Goal: Information Seeking & Learning: Learn about a topic

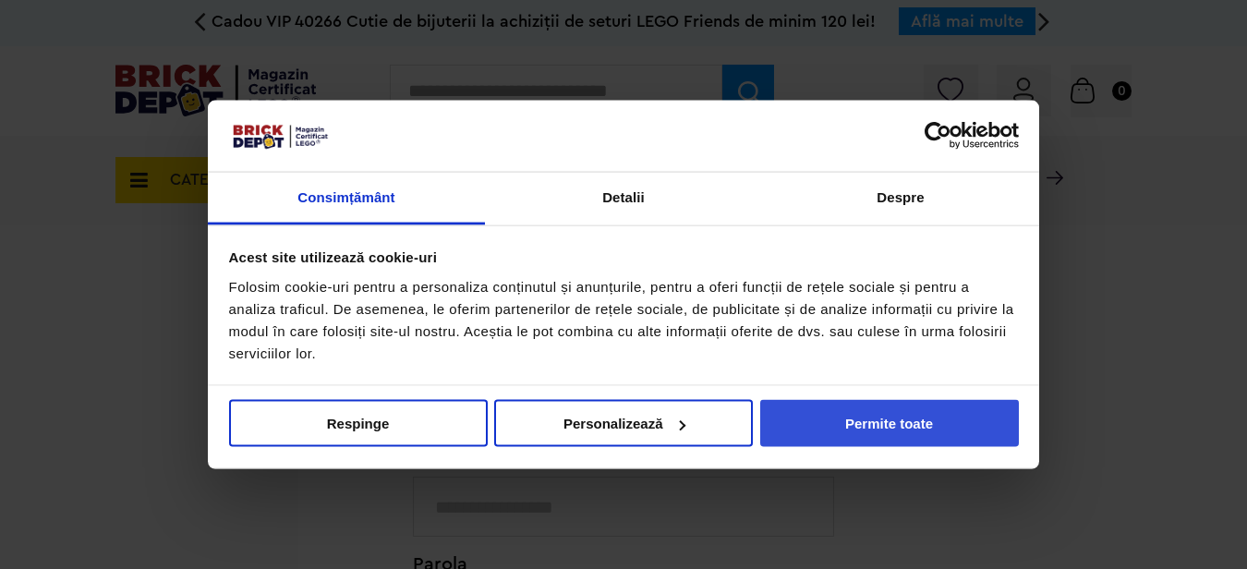
click at [814, 421] on button "Permite toate" at bounding box center [889, 423] width 259 height 47
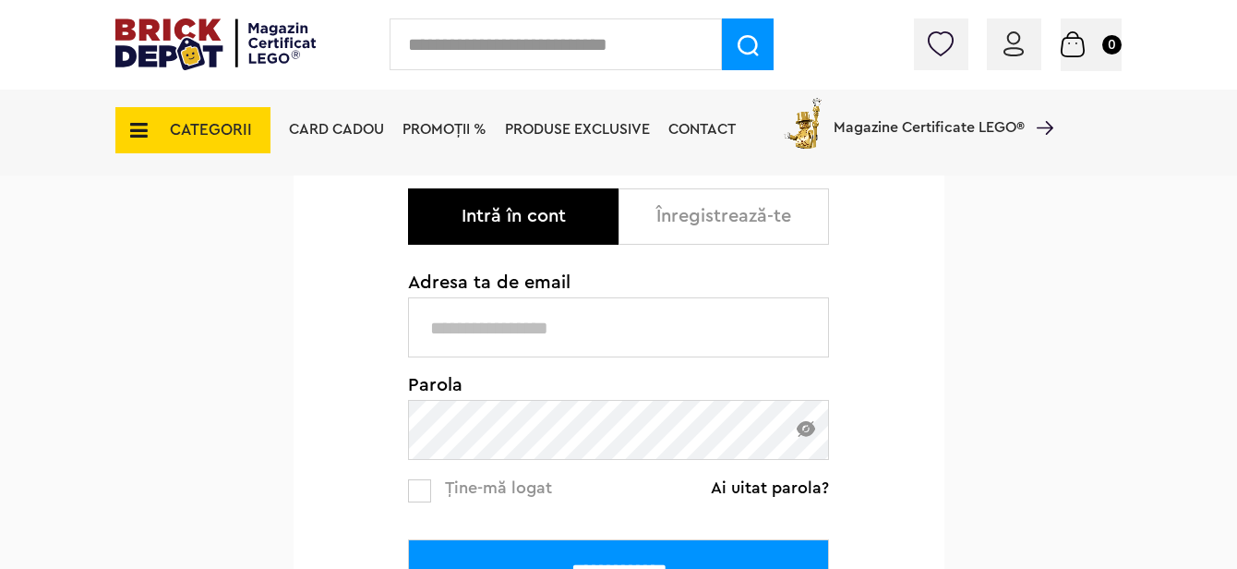
scroll to position [259, 0]
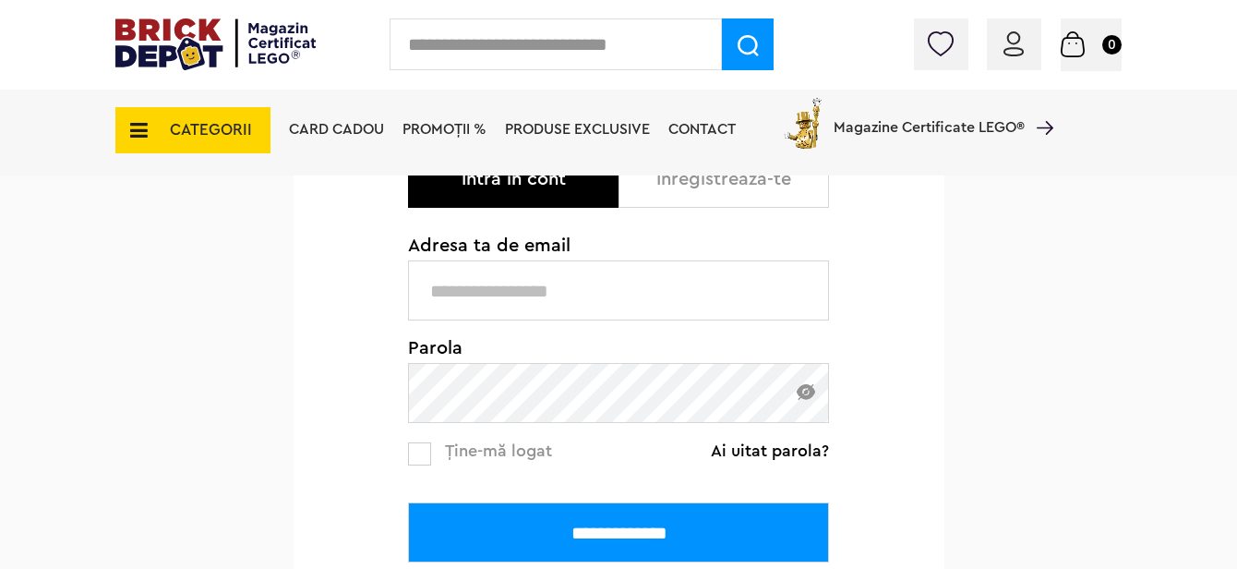
click at [587, 284] on input "text" at bounding box center [618, 290] width 421 height 60
click at [587, 284] on input "**********" at bounding box center [618, 290] width 421 height 60
type input "**********"
click at [806, 393] on img at bounding box center [806, 392] width 18 height 16
click at [117, 216] on div "**********" at bounding box center [618, 410] width 1237 height 802
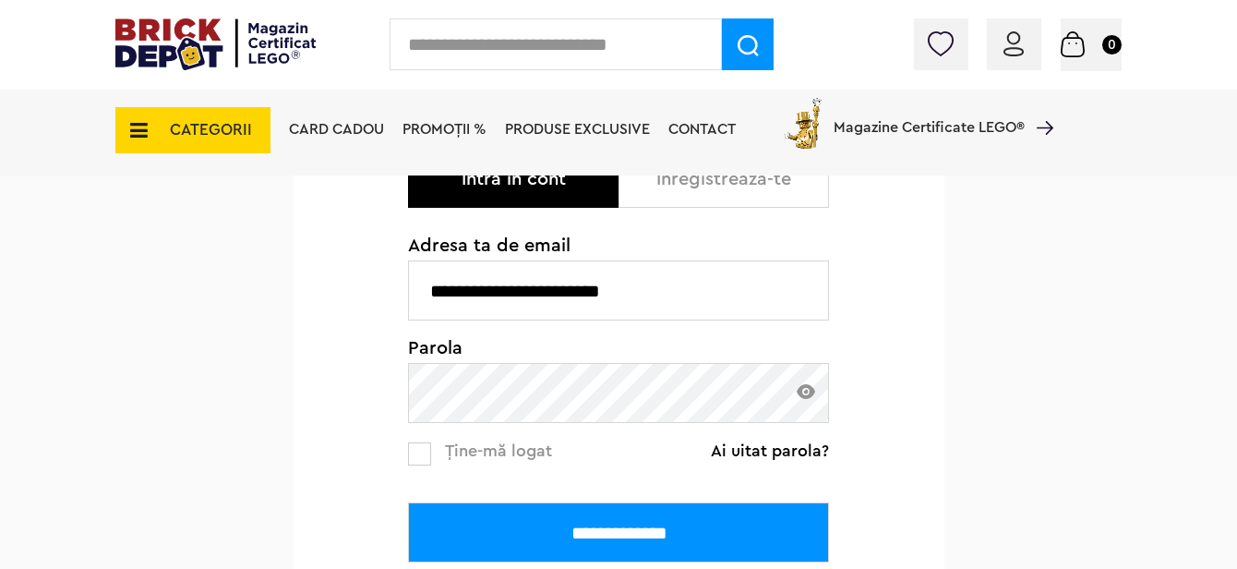
click at [1163, 511] on div "**********" at bounding box center [618, 410] width 1237 height 802
click at [425, 462] on label at bounding box center [419, 453] width 23 height 23
click at [620, 533] on input "**********" at bounding box center [618, 532] width 421 height 60
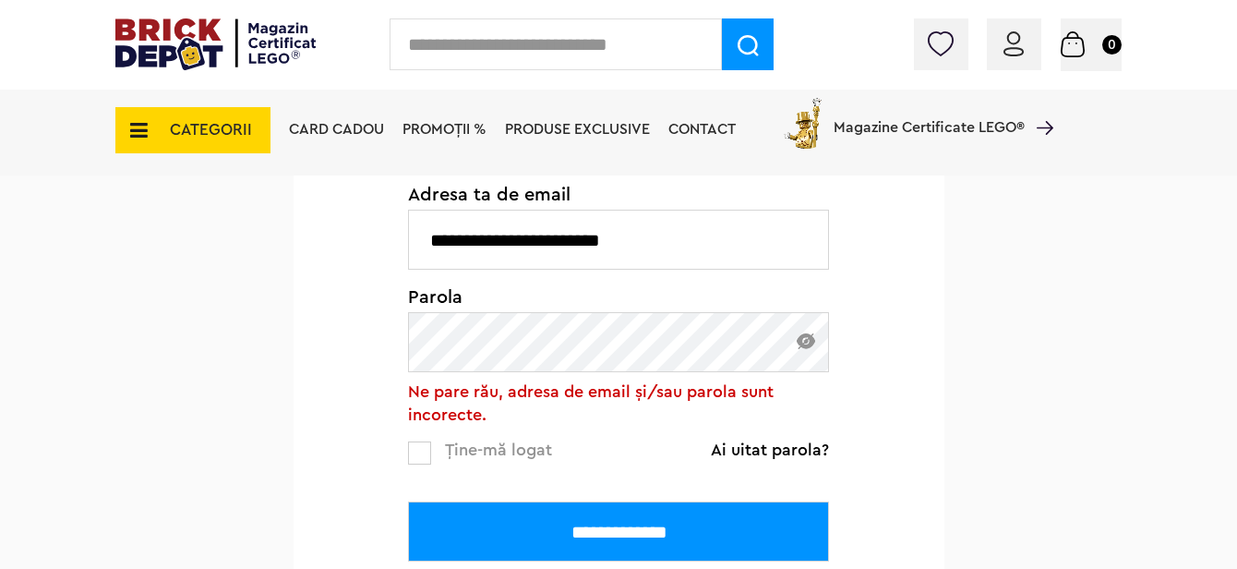
scroll to position [277, 0]
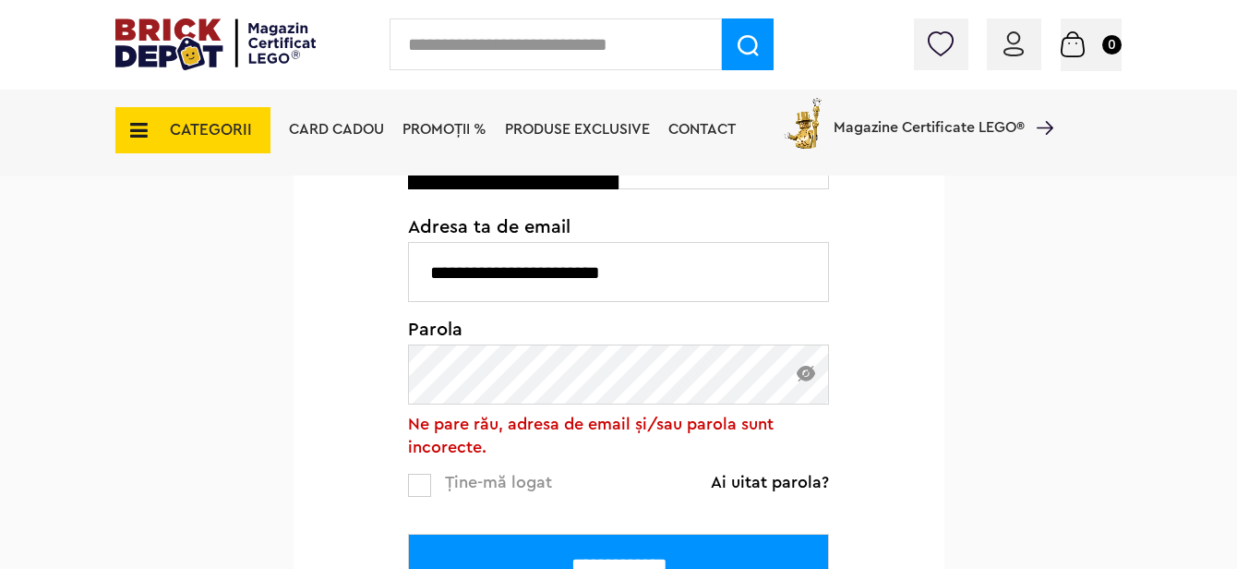
click at [812, 377] on img at bounding box center [806, 374] width 18 height 16
click at [408, 534] on input "**********" at bounding box center [618, 564] width 421 height 60
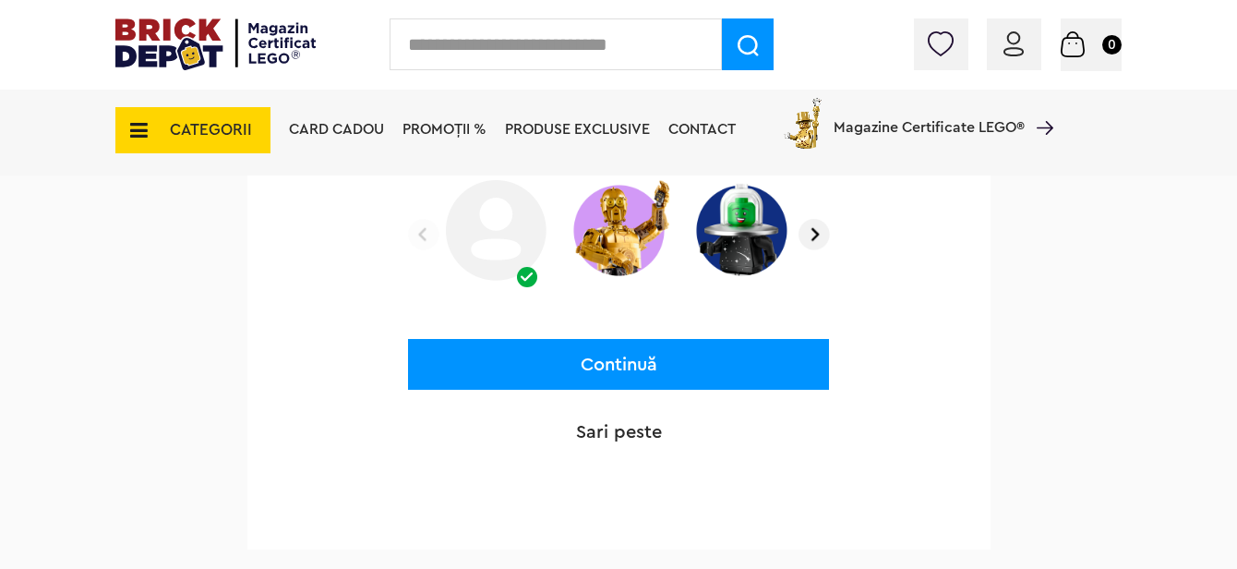
scroll to position [462, 0]
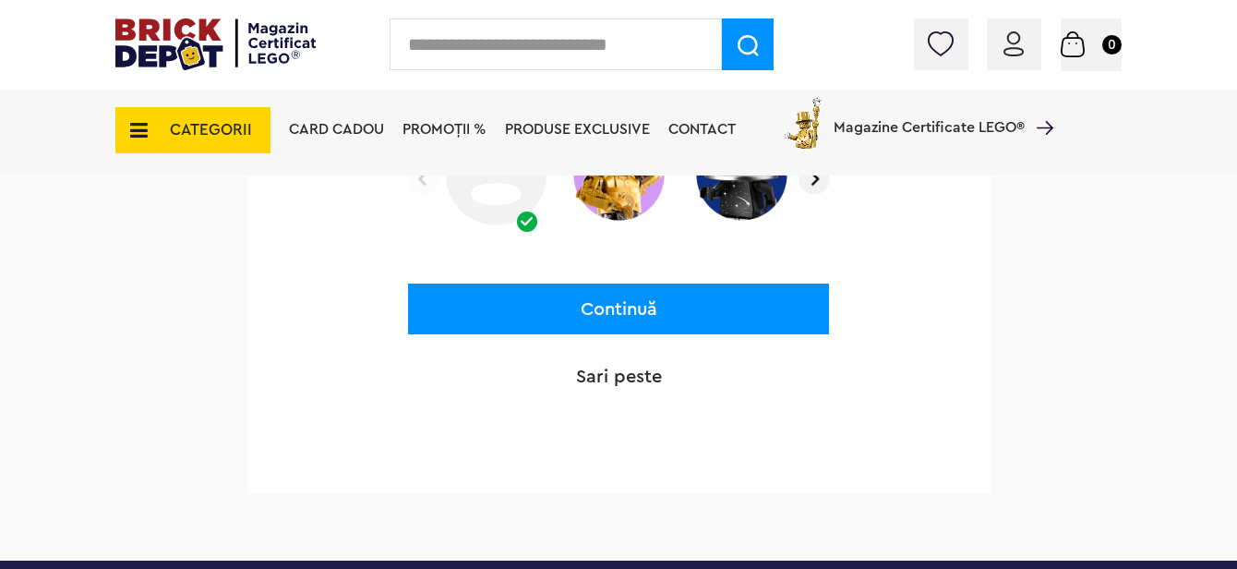
click at [667, 314] on button "Continuă" at bounding box center [618, 308] width 421 height 51
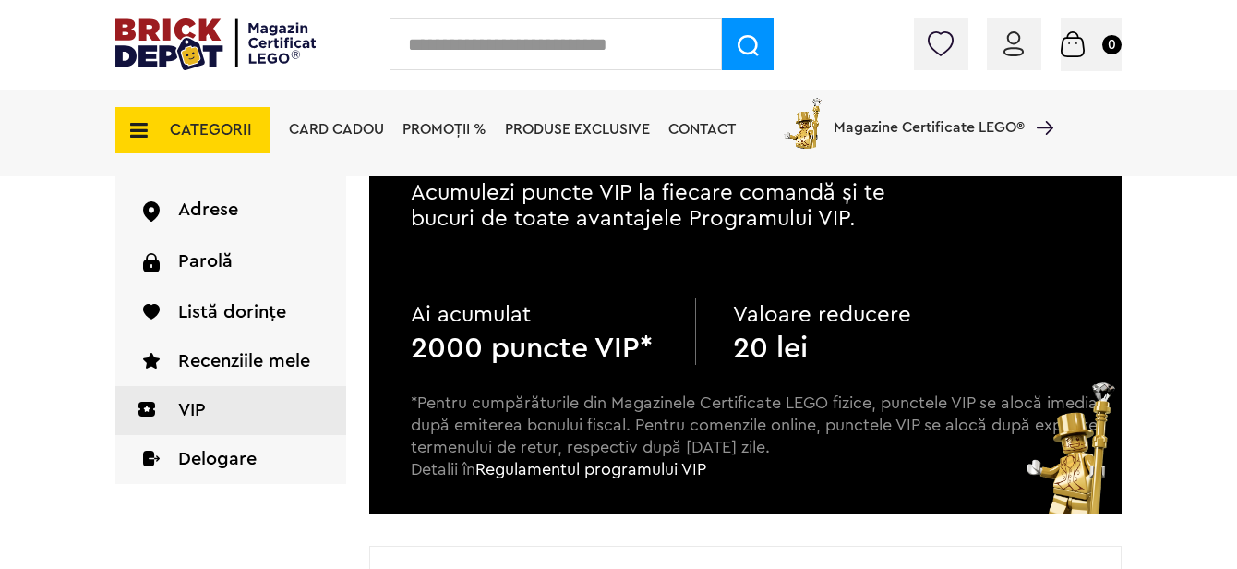
click at [442, 127] on span "PROMOȚII %" at bounding box center [445, 129] width 84 height 15
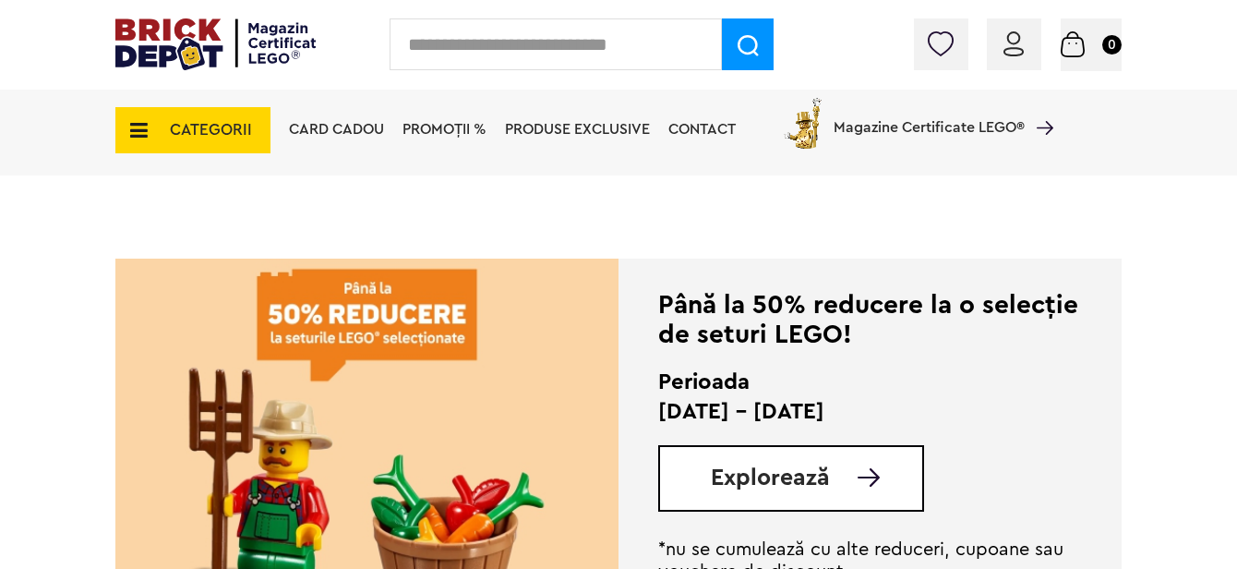
scroll to position [369, 0]
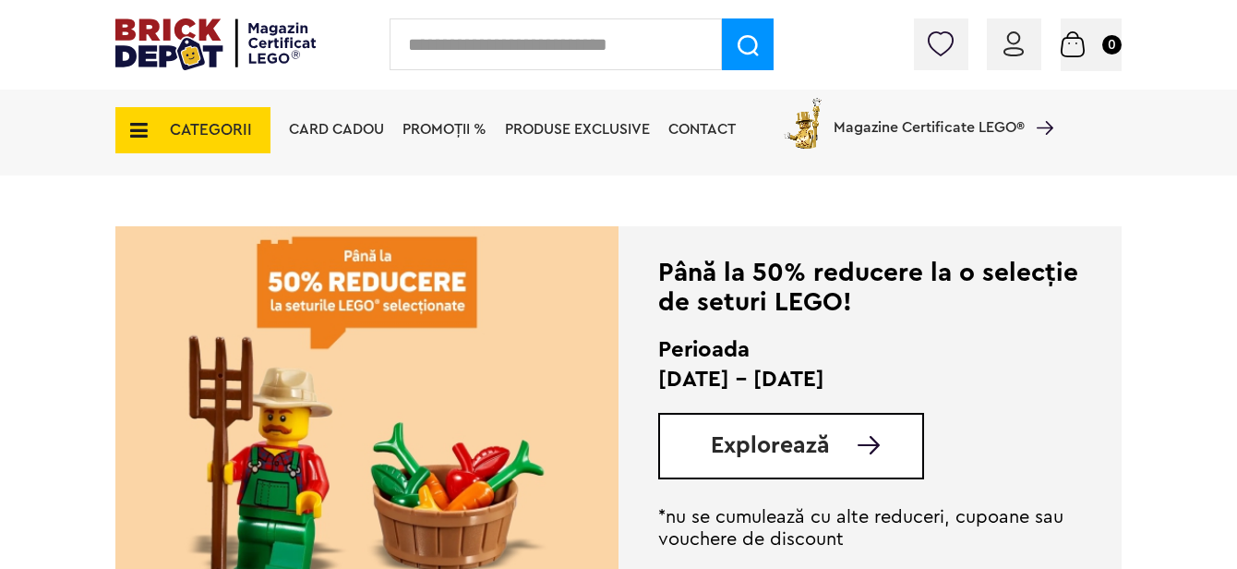
click at [860, 449] on img at bounding box center [869, 445] width 22 height 18
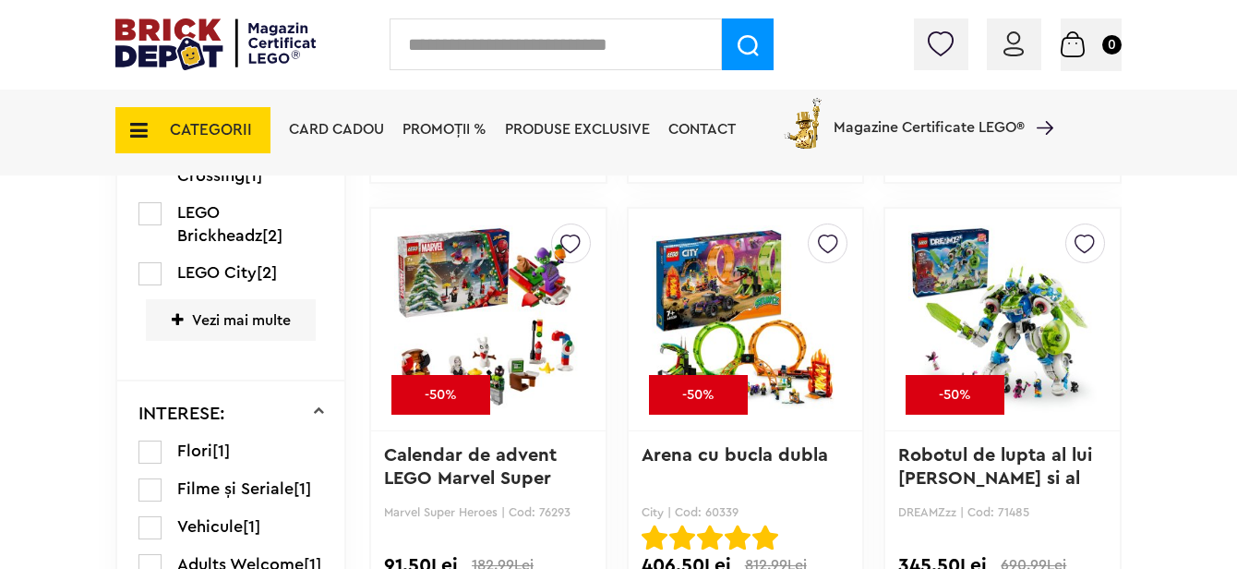
scroll to position [1477, 0]
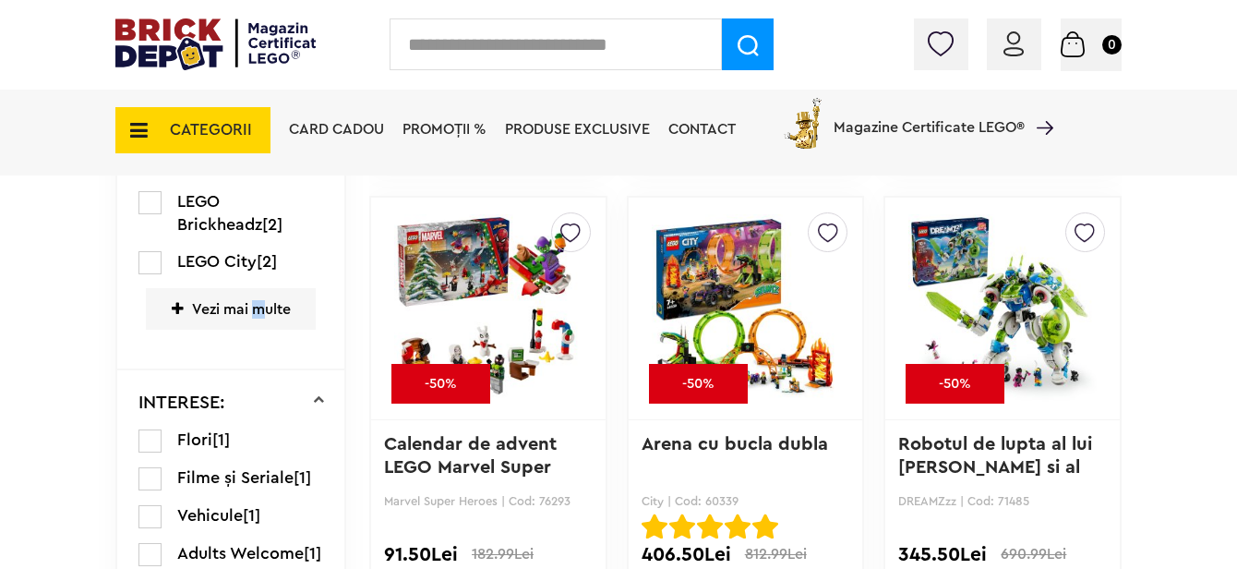
click at [259, 309] on span "Vezi mai multe" at bounding box center [231, 309] width 170 height 42
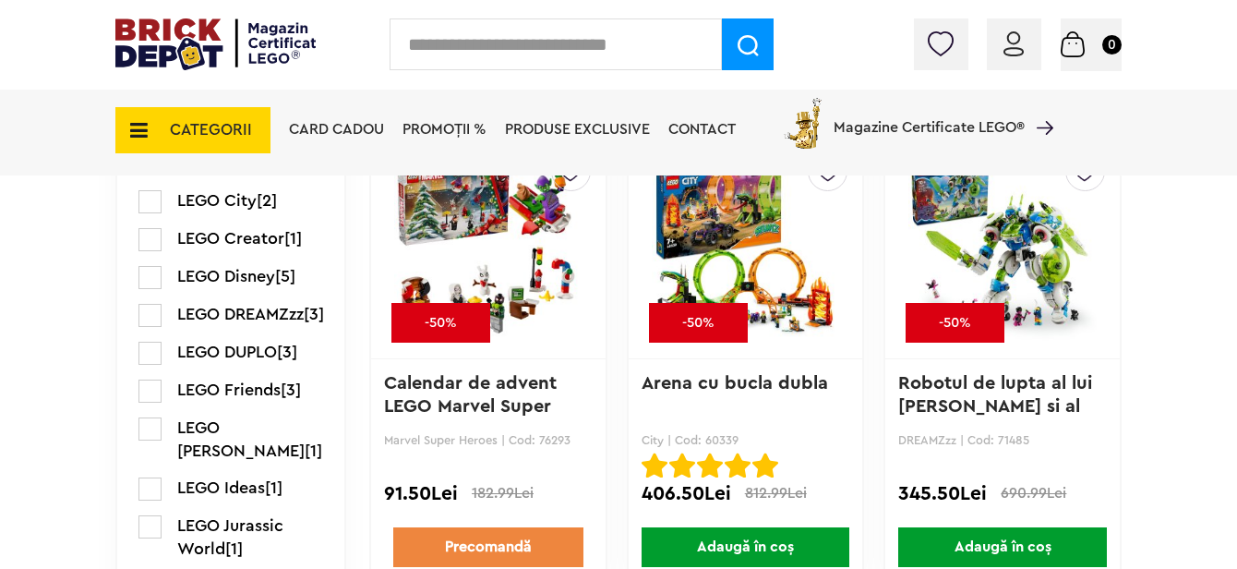
scroll to position [1570, 0]
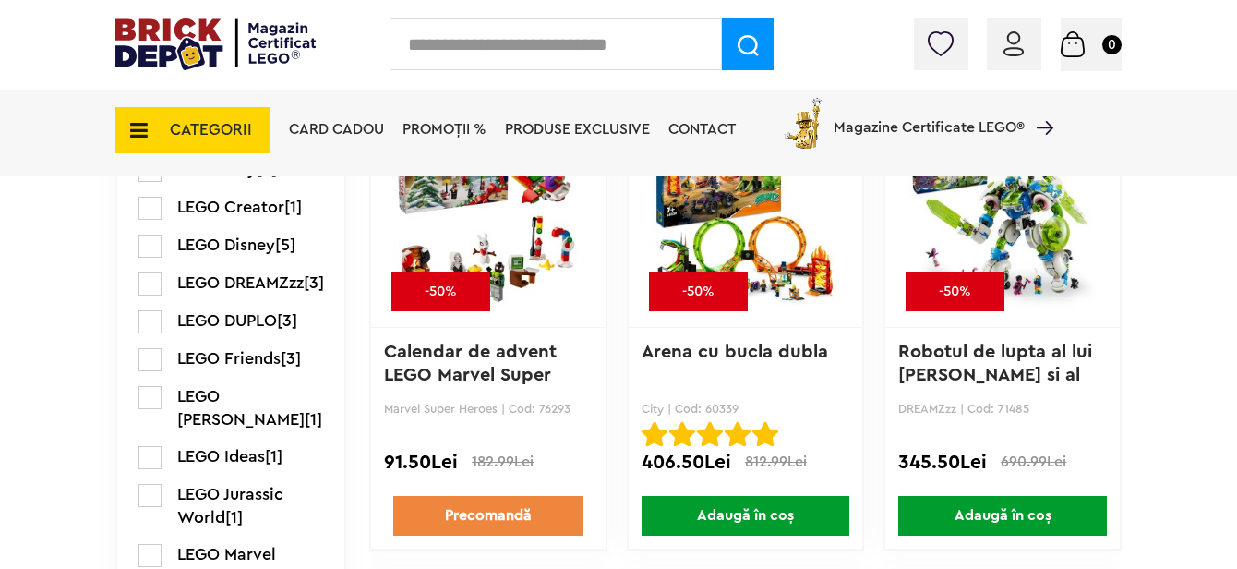
click at [237, 329] on span "LEGO DUPLO" at bounding box center [227, 320] width 100 height 17
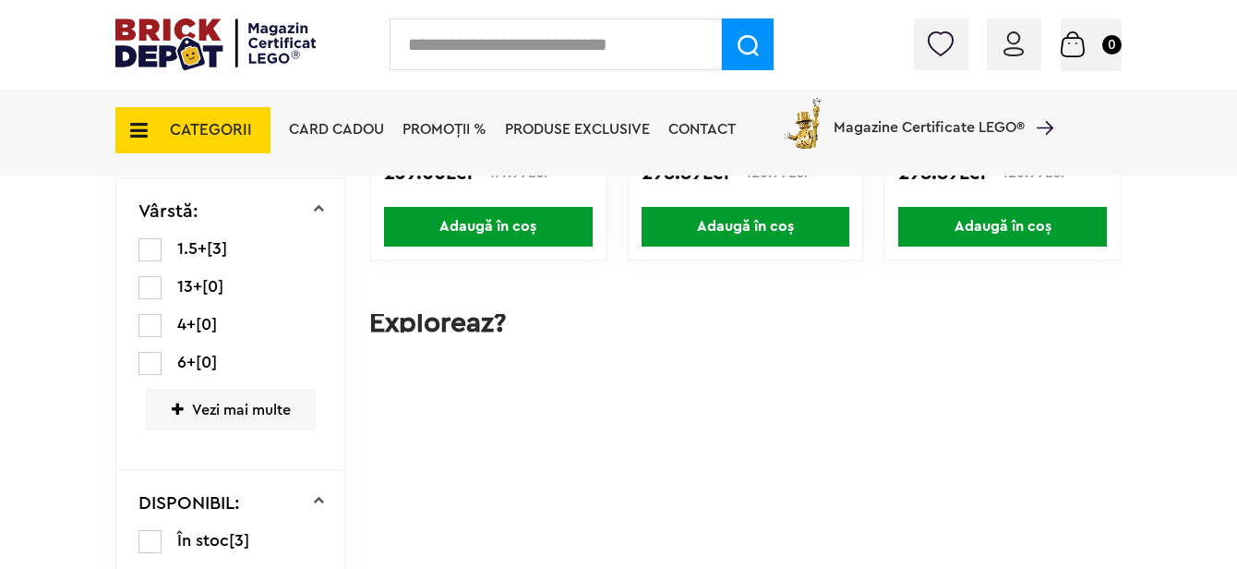
scroll to position [923, 0]
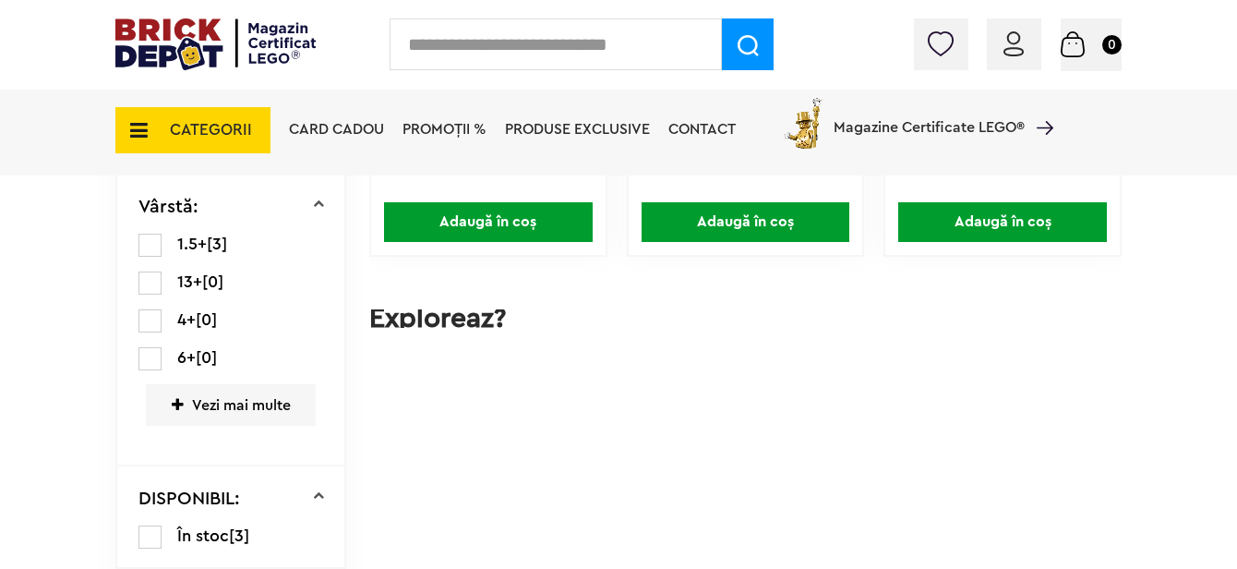
click at [650, 132] on span "Produse exclusive" at bounding box center [577, 129] width 145 height 15
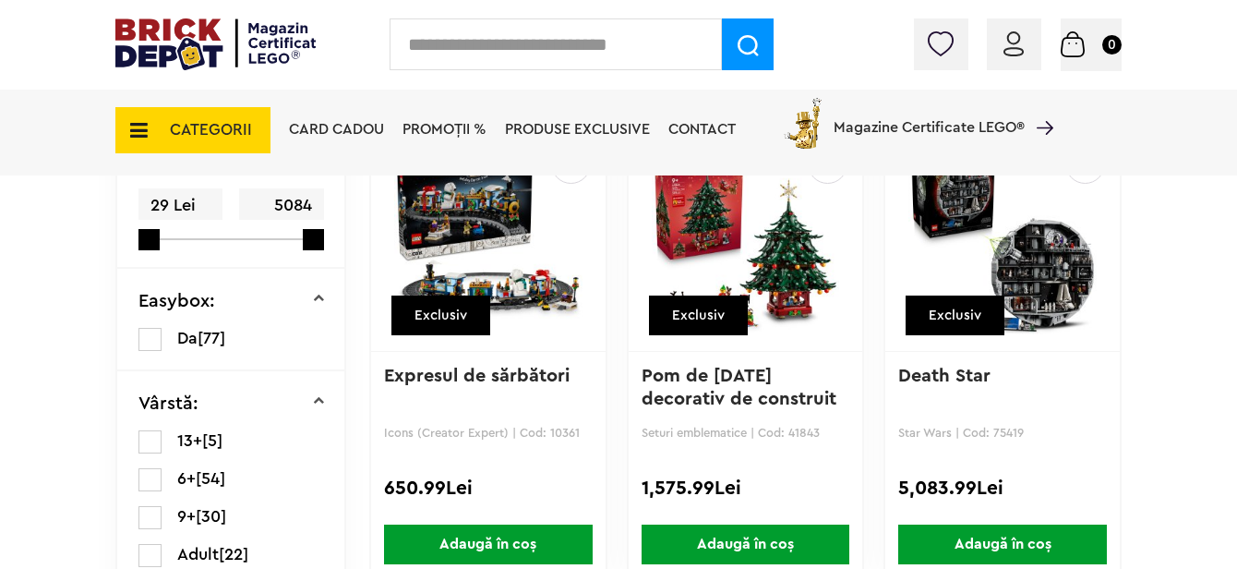
scroll to position [231, 0]
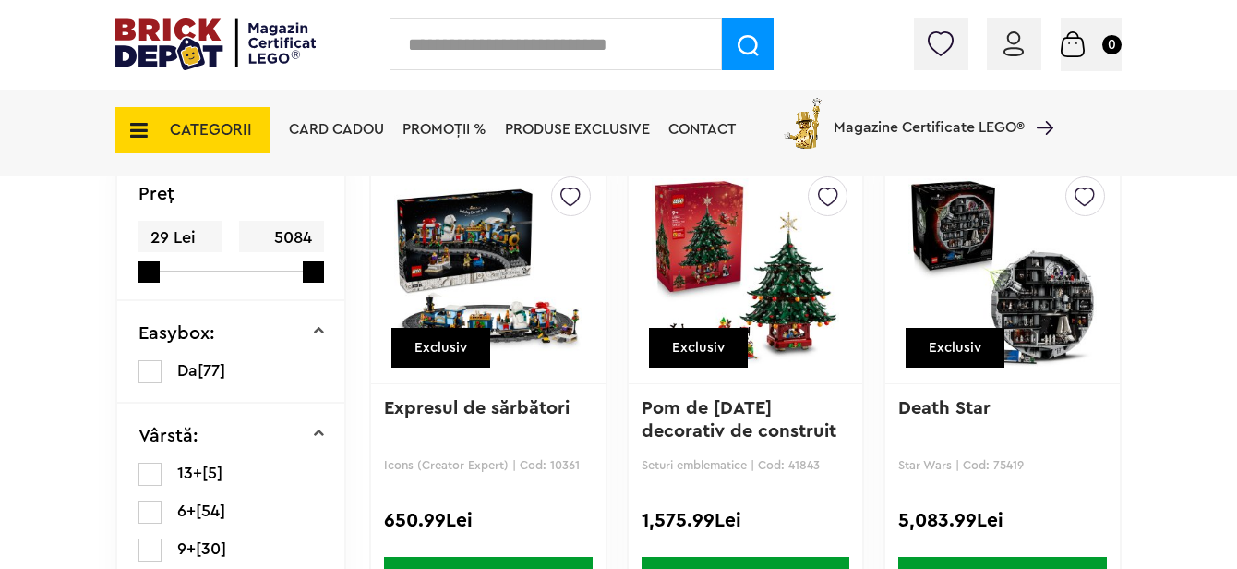
drag, startPoint x: 789, startPoint y: 557, endPoint x: 690, endPoint y: 597, distance: 106.5
drag, startPoint x: 690, startPoint y: 597, endPoint x: 454, endPoint y: 534, distance: 243.7
click at [454, 534] on div "Creează o listă nouă Exclusiv Expresul de sărbători Icons (Creator Expert) | Co…" at bounding box center [488, 383] width 238 height 447
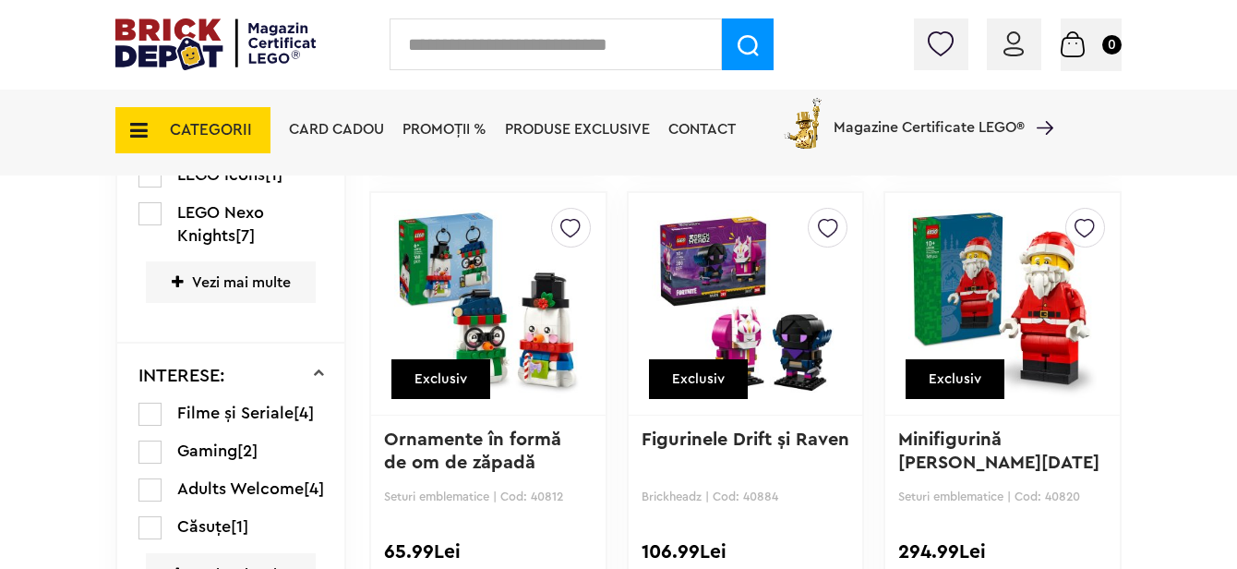
scroll to position [1154, 0]
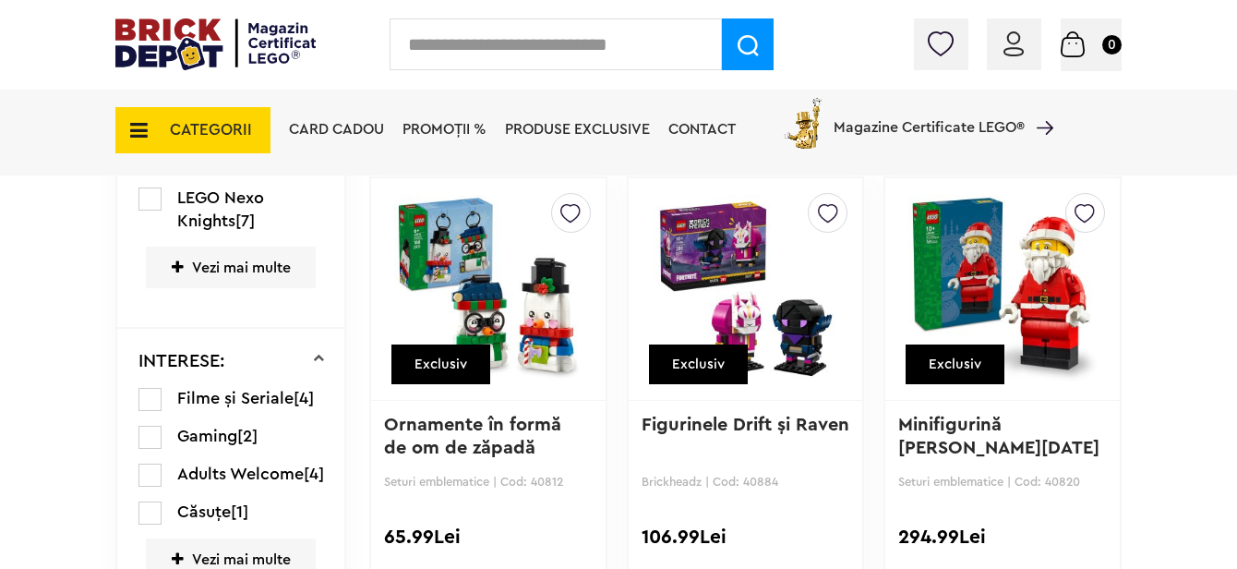
click at [247, 263] on span "Vezi mai multe" at bounding box center [231, 268] width 170 height 42
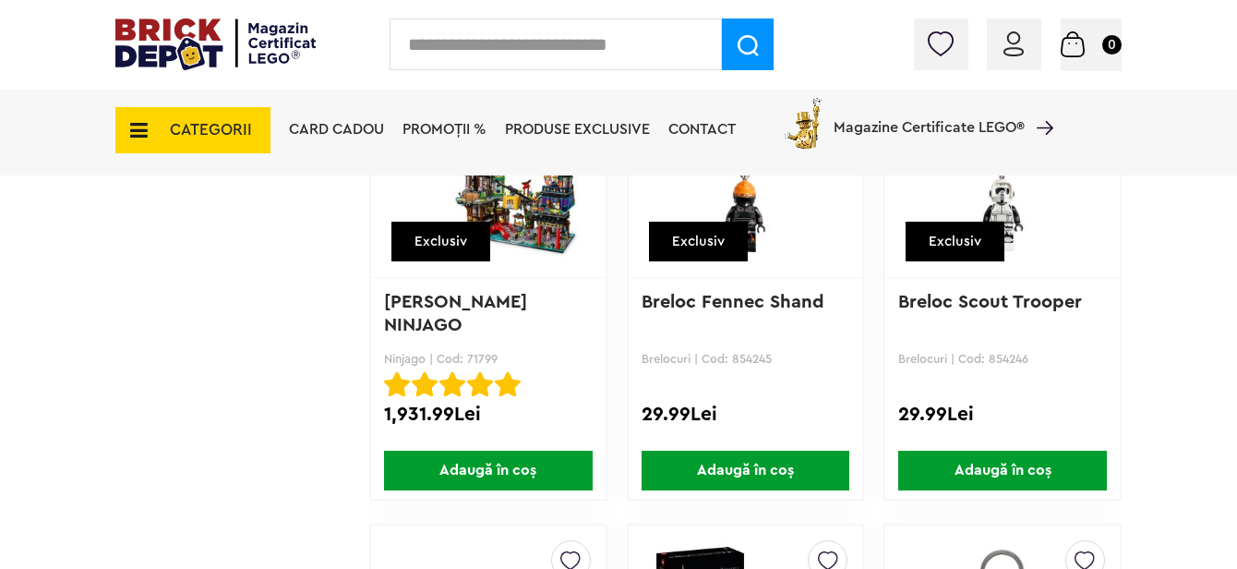
scroll to position [9742, 0]
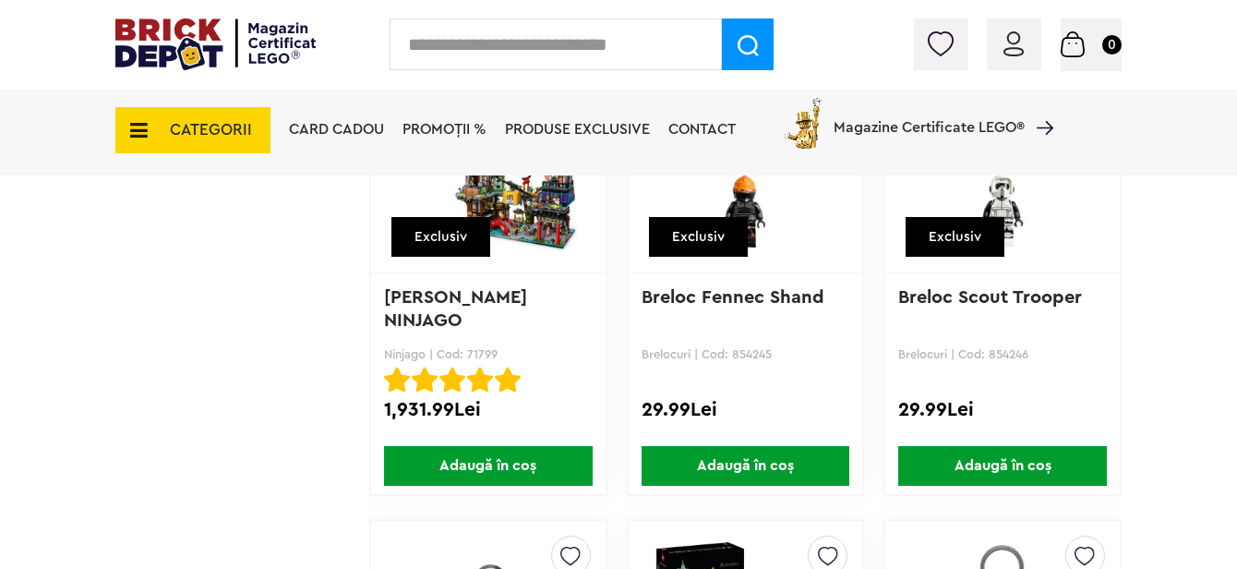
click at [156, 128] on span "CATEGORII" at bounding box center [192, 130] width 155 height 46
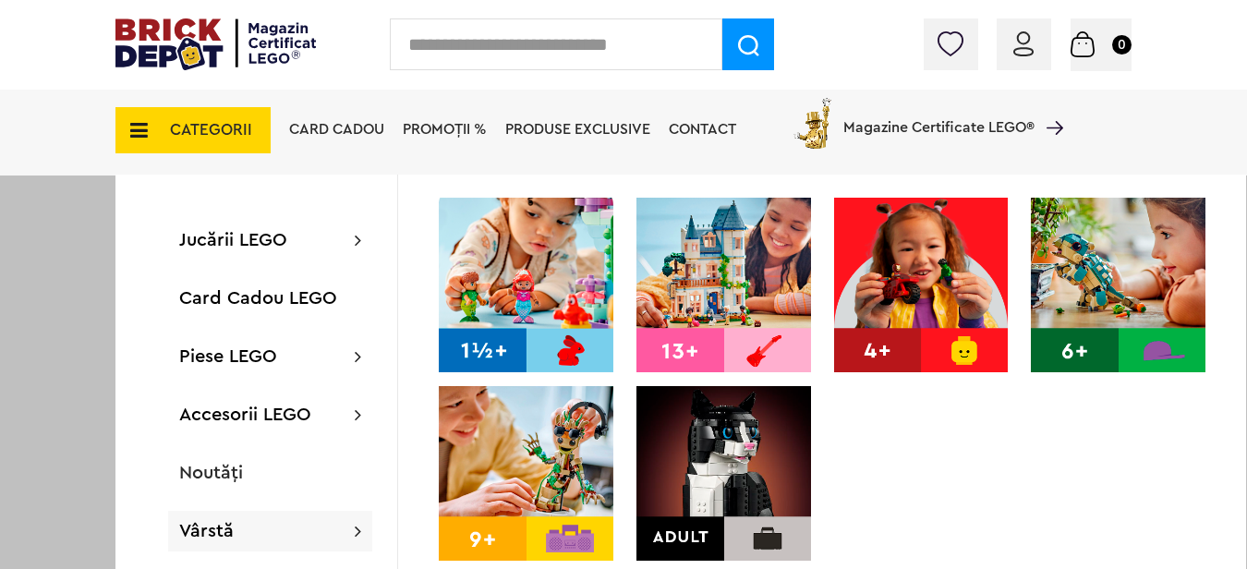
click at [526, 287] on img at bounding box center [526, 285] width 175 height 175
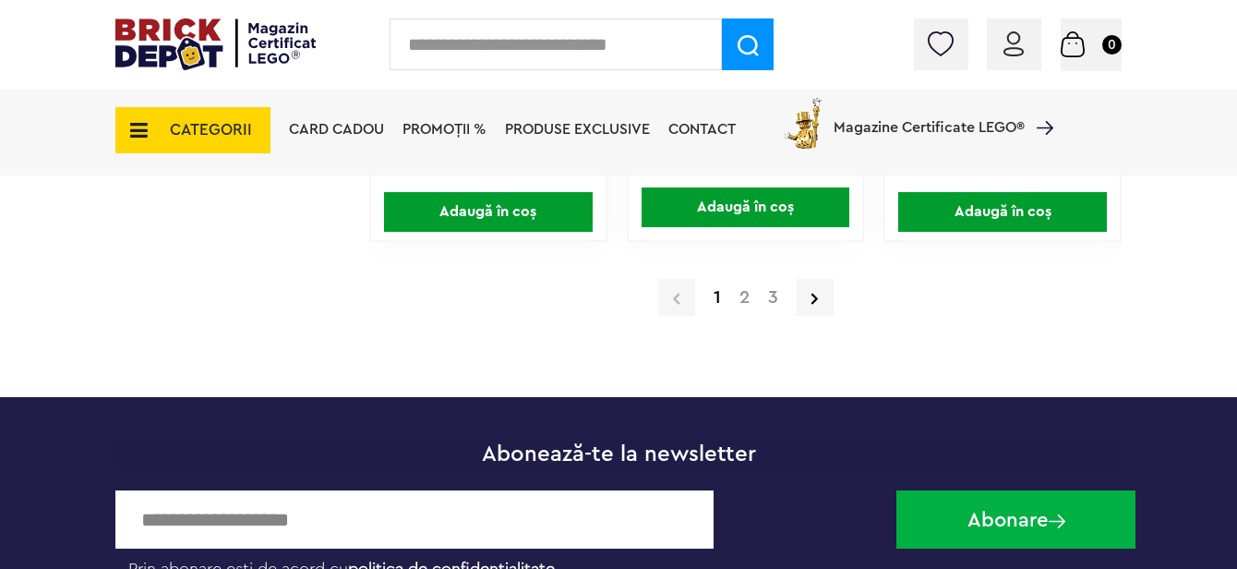
scroll to position [3417, 0]
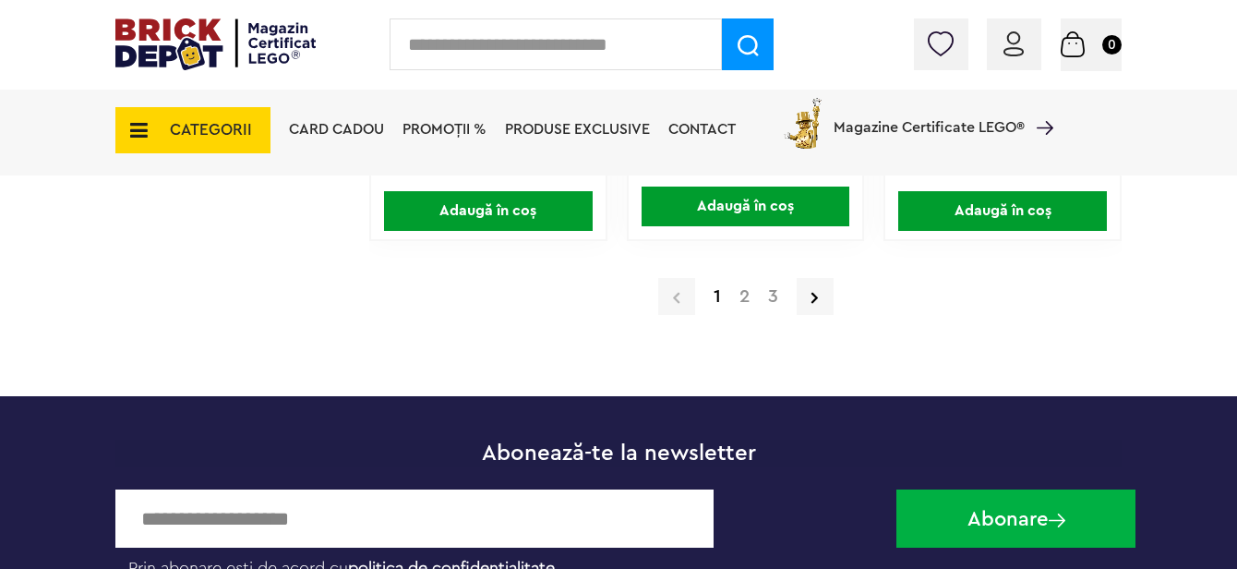
click at [748, 297] on a=1 "2" at bounding box center [744, 296] width 29 height 18
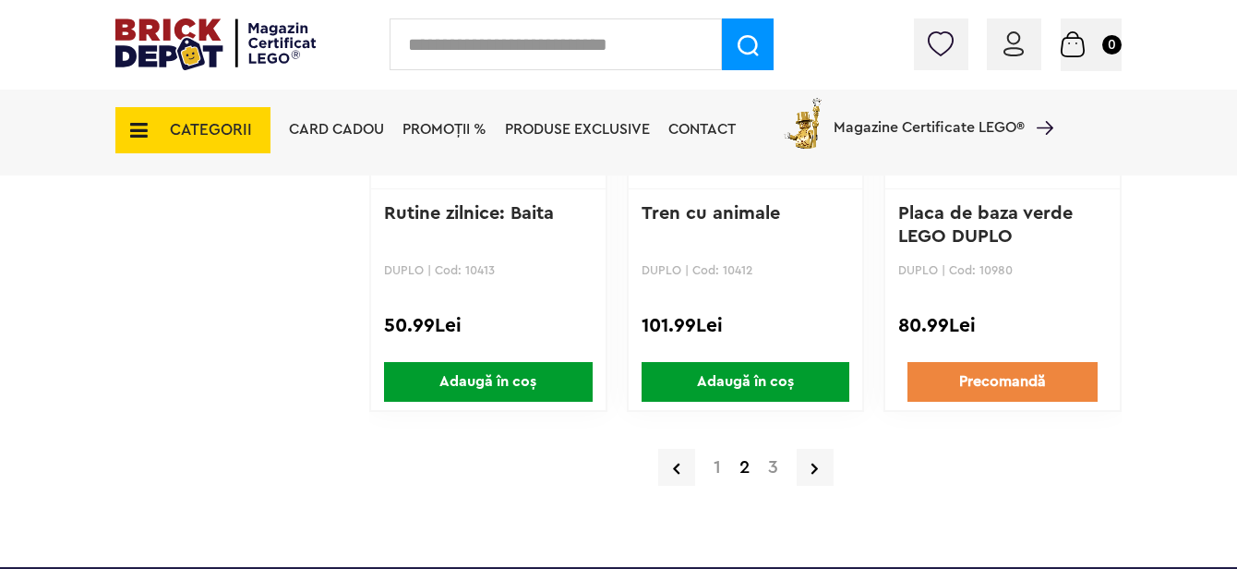
scroll to position [3278, 0]
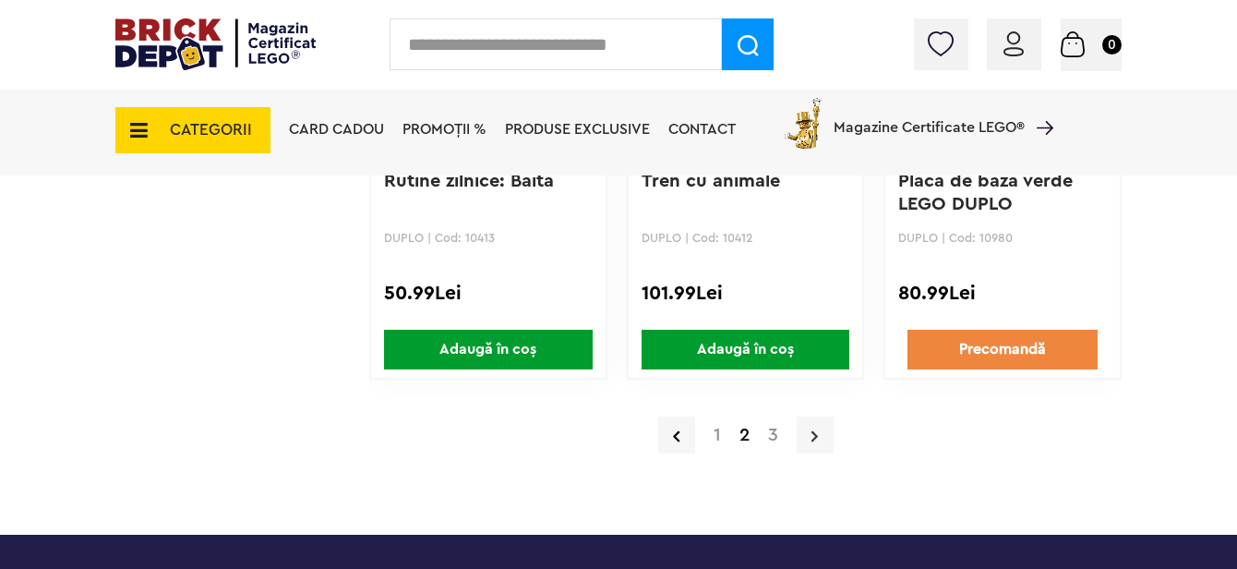
click at [810, 429] on link at bounding box center [815, 434] width 37 height 37
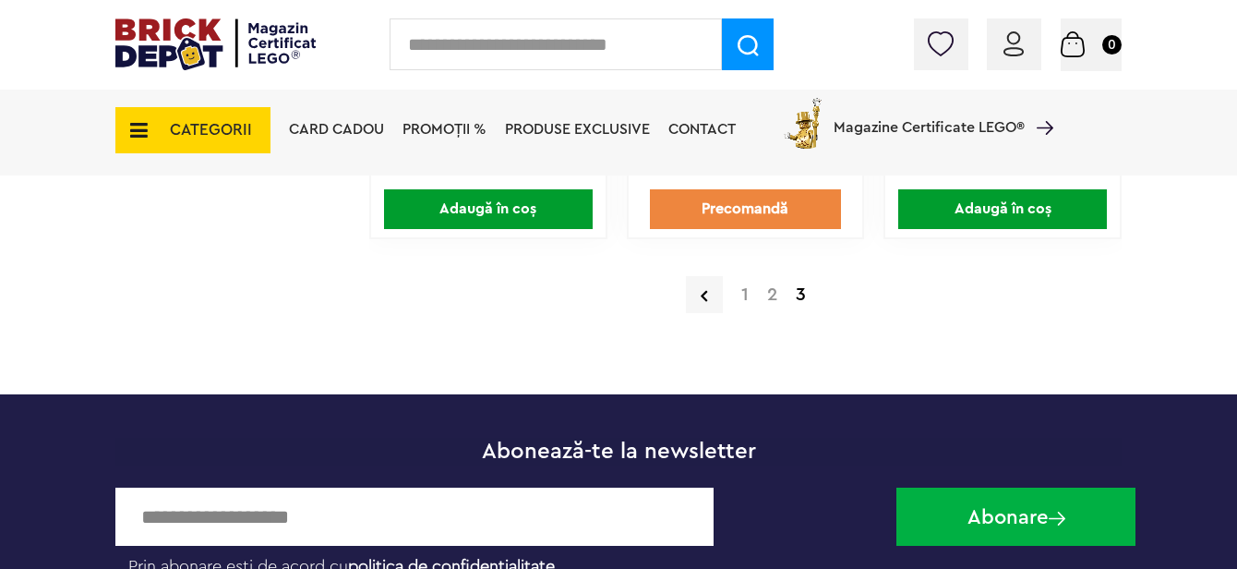
scroll to position [2493, 0]
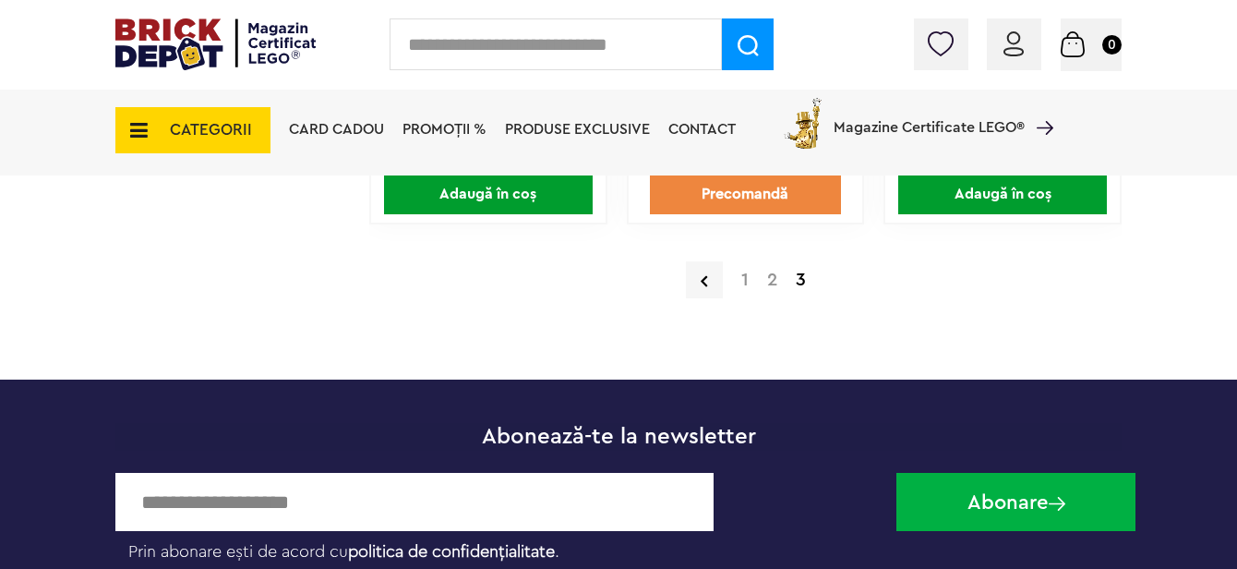
click at [233, 128] on span "CATEGORII" at bounding box center [211, 130] width 82 height 16
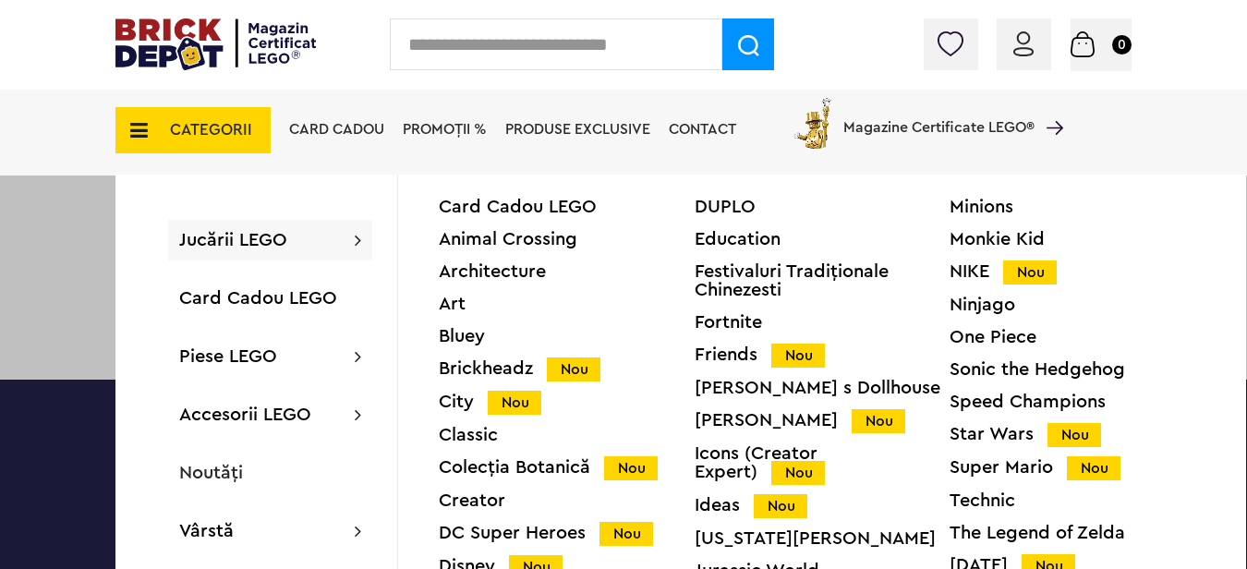
click at [266, 259] on div "Jucării LEGO Card Cadou LEGO Animal Crossing Architecture Art Bluey Brickheadz …" at bounding box center [270, 240] width 204 height 41
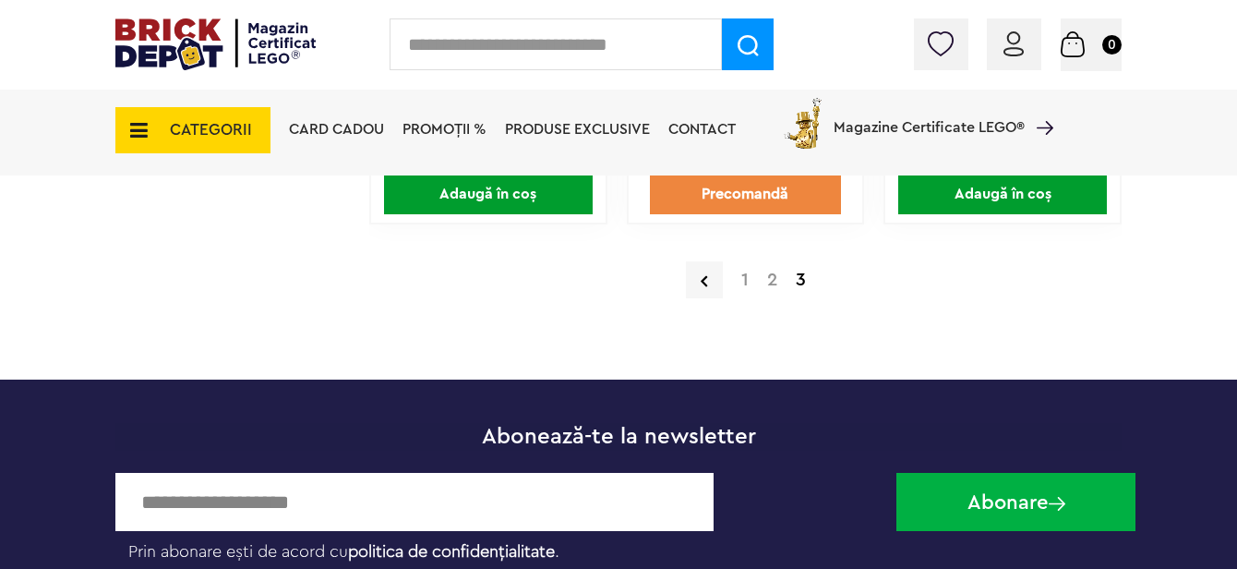
click at [222, 134] on span "CATEGORII" at bounding box center [211, 130] width 82 height 16
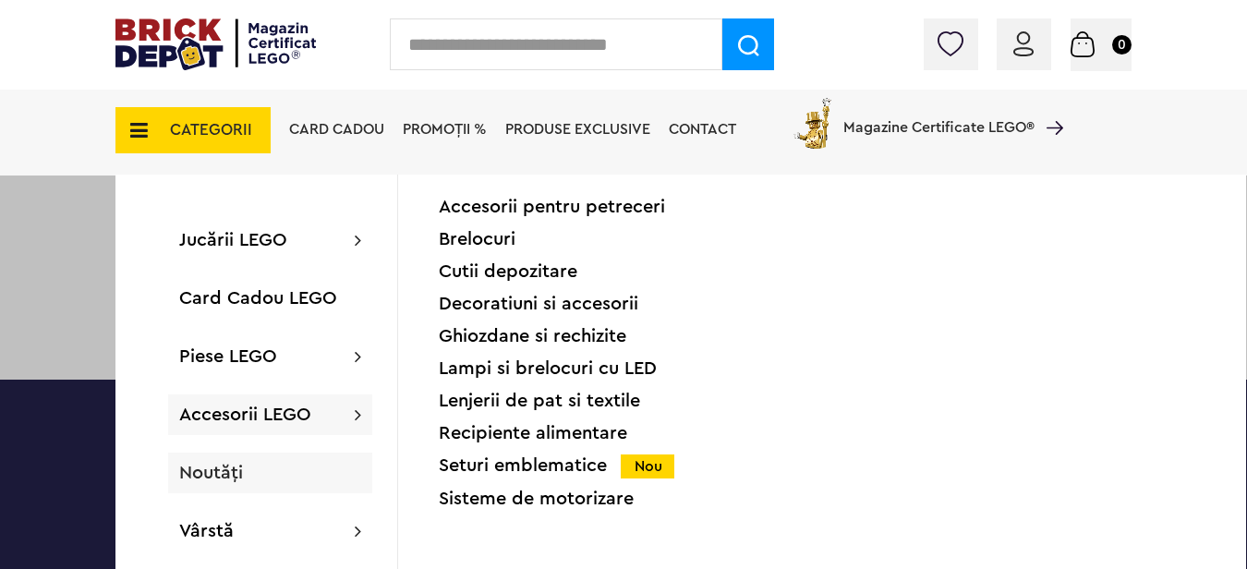
click at [253, 466] on div "Noutăți" at bounding box center [270, 472] width 204 height 41
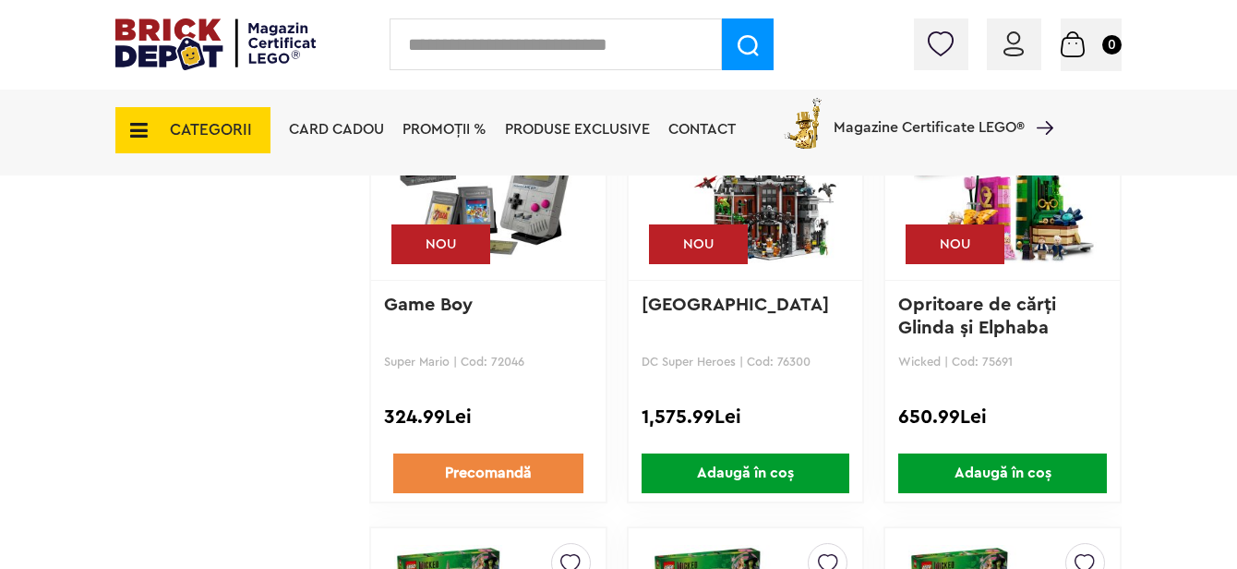
scroll to position [4802, 0]
